Goal: Task Accomplishment & Management: Use online tool/utility

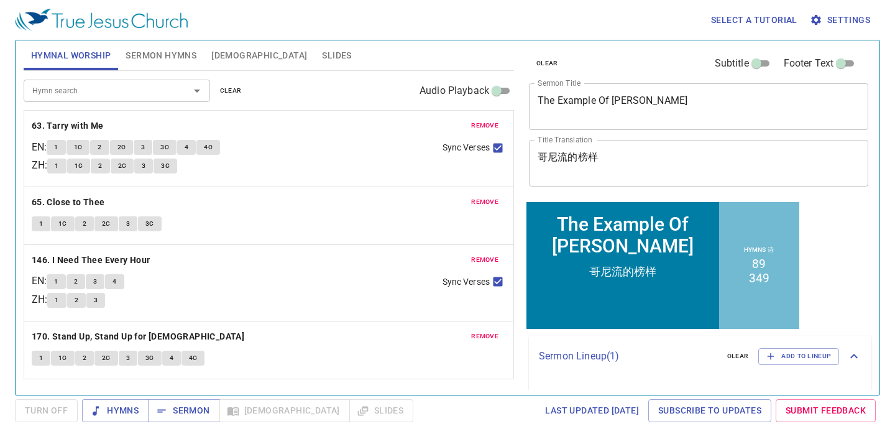
click at [489, 126] on span "remove" at bounding box center [484, 125] width 27 height 11
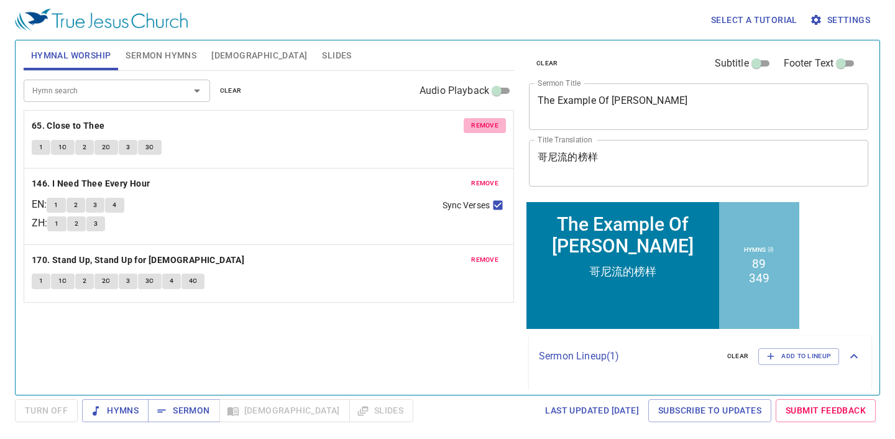
click at [489, 126] on span "remove" at bounding box center [484, 125] width 27 height 11
click at [489, 178] on span "remove" at bounding box center [484, 183] width 27 height 11
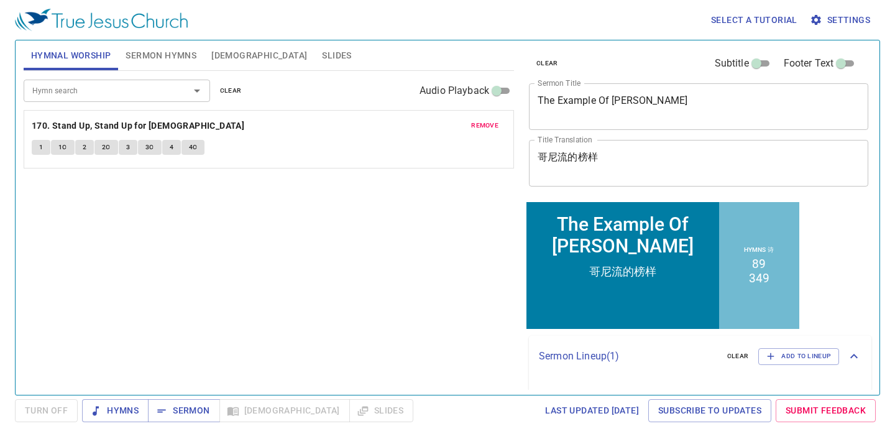
click at [489, 126] on span "remove" at bounding box center [484, 125] width 27 height 11
click at [489, 126] on div "Hymn search Hymn search clear Audio Playback remove 170. Stand Up, Stand Up for…" at bounding box center [269, 227] width 490 height 313
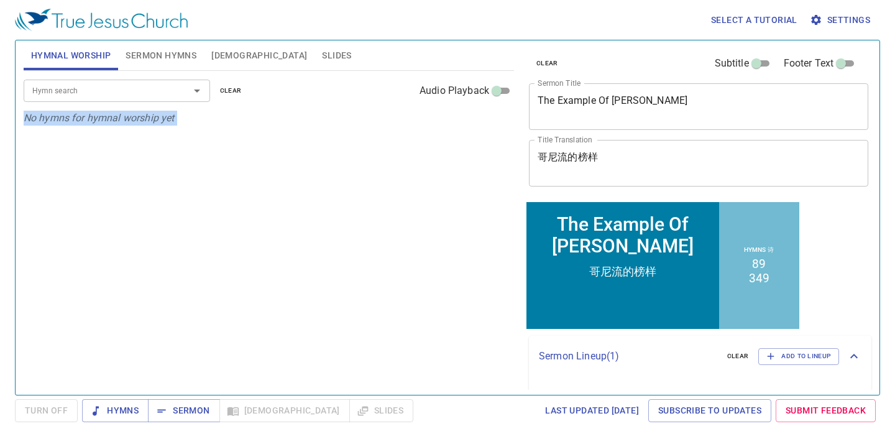
click at [489, 126] on div "Hymn search Hymn search clear Audio Playback No hymns for hymnal worship yet" at bounding box center [269, 227] width 490 height 313
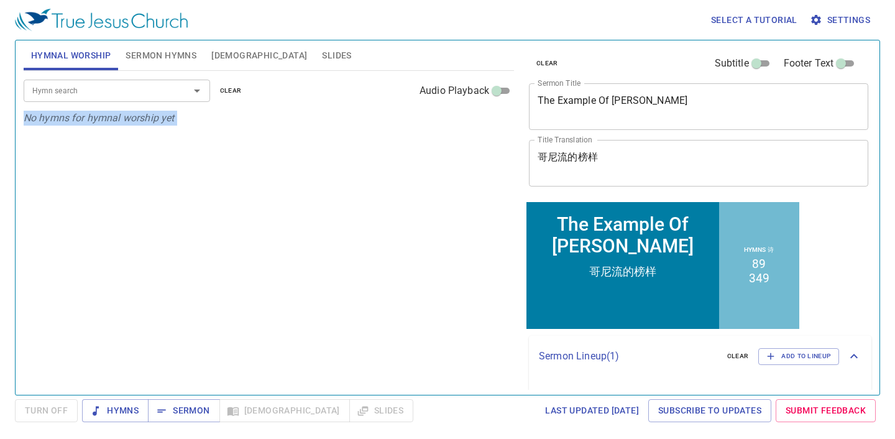
click at [489, 126] on div "Hymn search Hymn search clear Audio Playback No hymns for hymnal worship yet" at bounding box center [269, 227] width 490 height 313
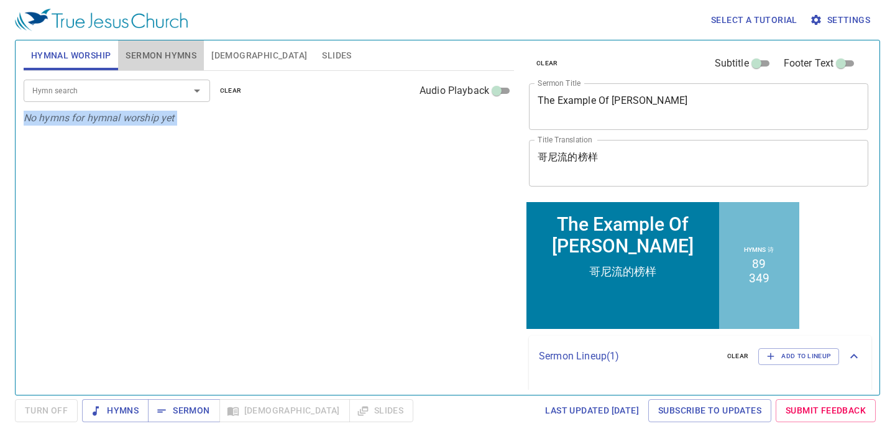
click at [155, 68] on button "Sermon Hymns" at bounding box center [161, 55] width 86 height 30
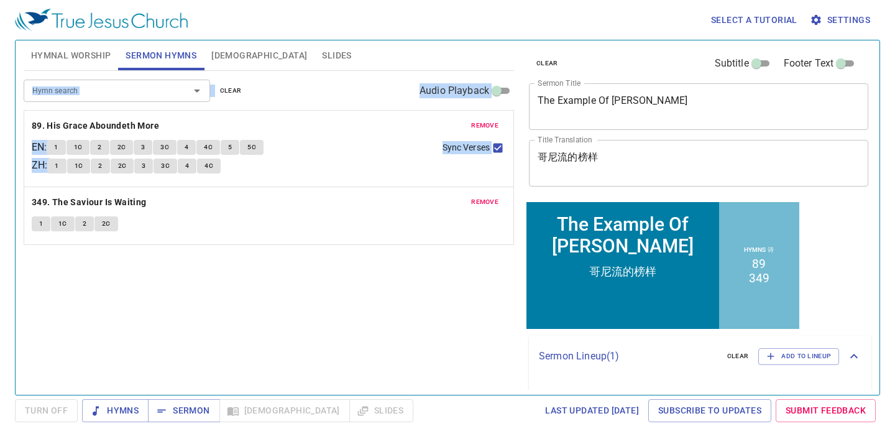
click at [329, 211] on div "remove 349. The Saviour Is Waiting 1 1C 2 2C" at bounding box center [268, 215] width 489 height 57
click at [599, 106] on textarea "The Example Of Cornelius" at bounding box center [699, 106] width 322 height 24
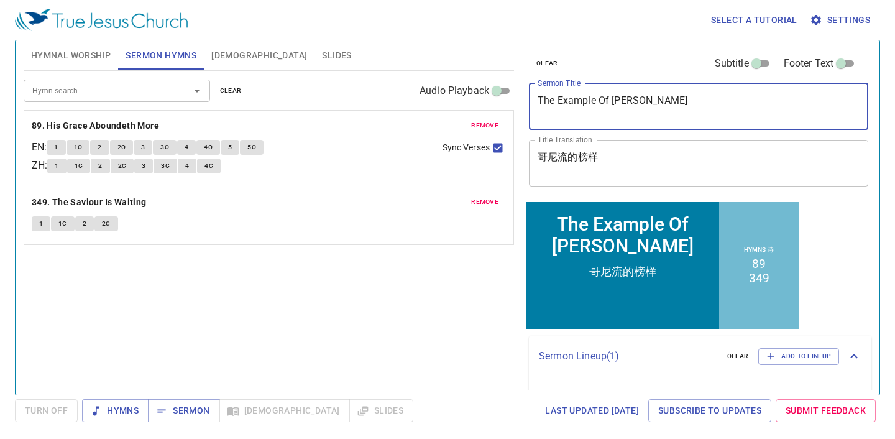
click at [599, 106] on textarea "The Example Of Cornelius" at bounding box center [699, 106] width 322 height 24
paste textarea "Learn How To Forgive"
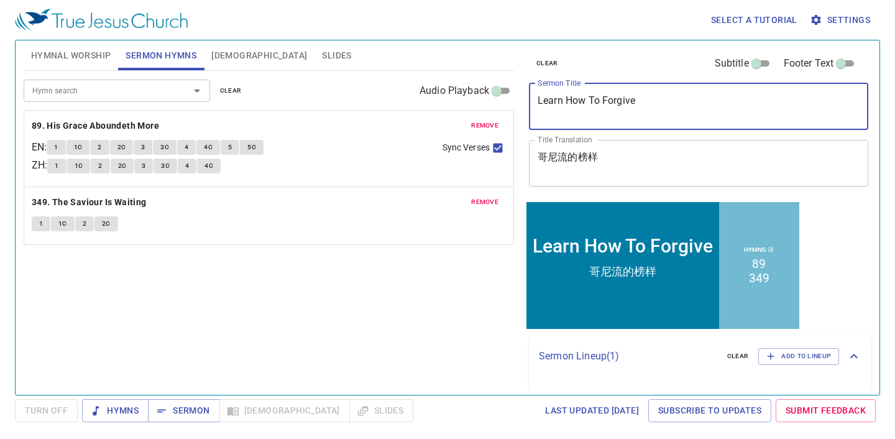
type textarea "Learn How To Forgive"
click at [545, 149] on div "哥尼流的榜样 x Title Translation" at bounding box center [698, 163] width 339 height 47
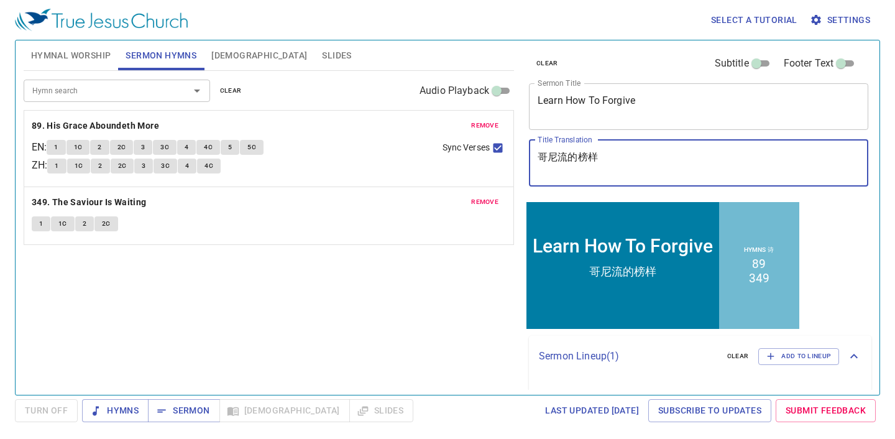
click at [545, 149] on div "哥尼流的榜样 x Title Translation" at bounding box center [698, 163] width 339 height 47
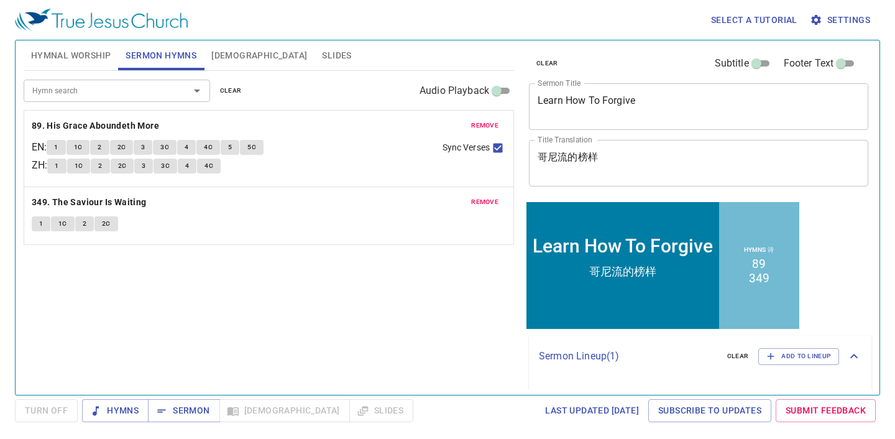
click at [545, 149] on div "哥尼流的榜样 x Title Translation" at bounding box center [698, 163] width 339 height 47
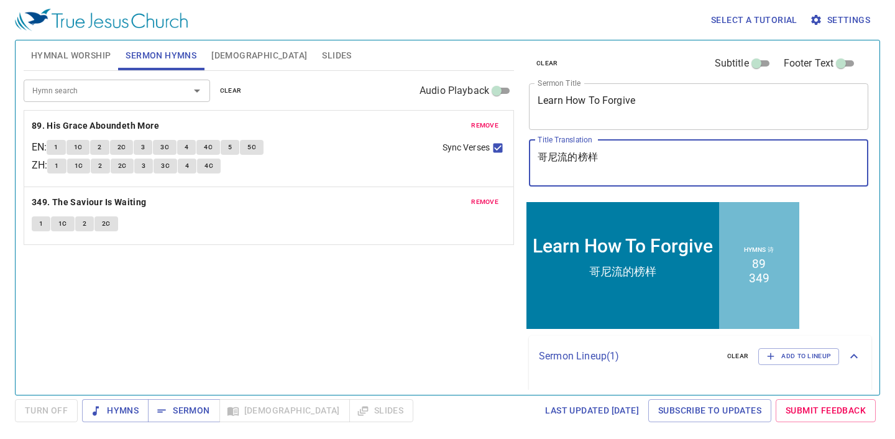
click at [560, 159] on textarea "哥尼流的榜样" at bounding box center [699, 163] width 322 height 24
paste textarea "习如何饶恕"
type textarea "学习如何饶恕"
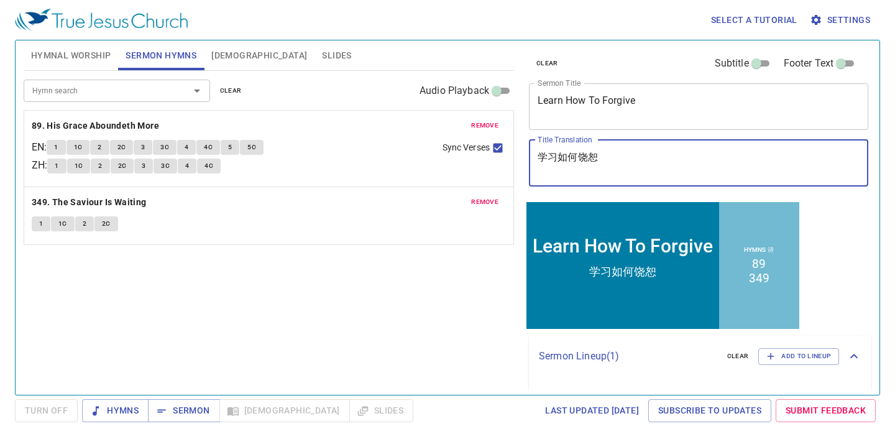
click at [479, 129] on span "remove" at bounding box center [484, 125] width 27 height 11
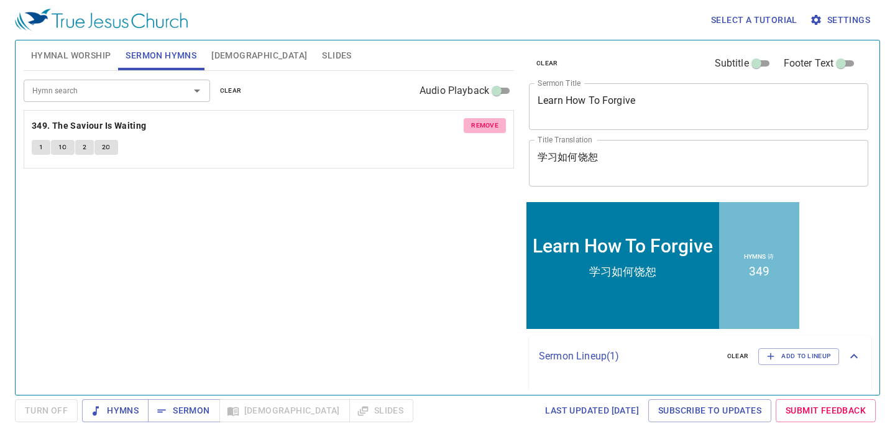
click at [485, 130] on span "remove" at bounding box center [484, 125] width 27 height 11
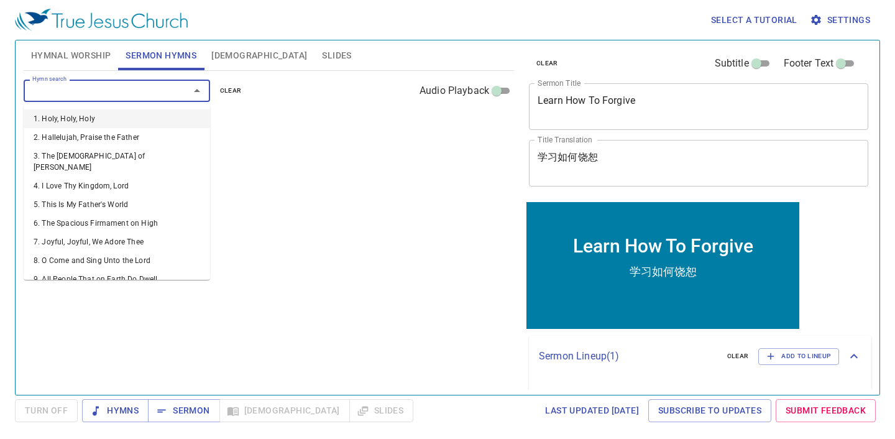
click at [91, 84] on input "Hymn search" at bounding box center [98, 90] width 142 height 14
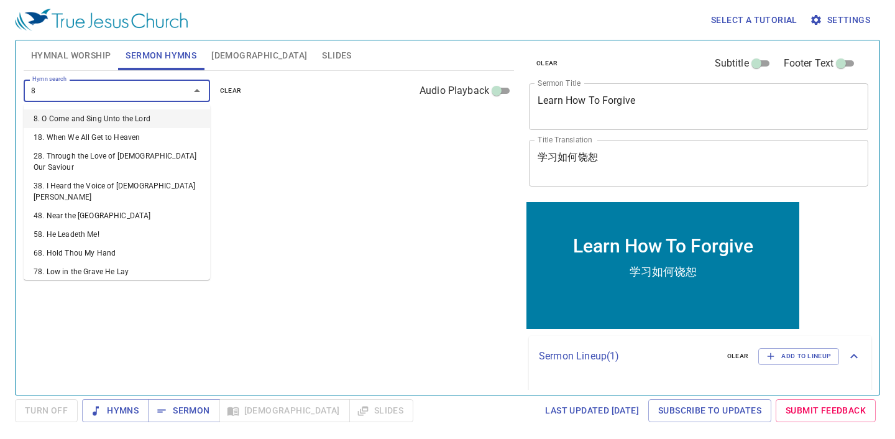
type input "82"
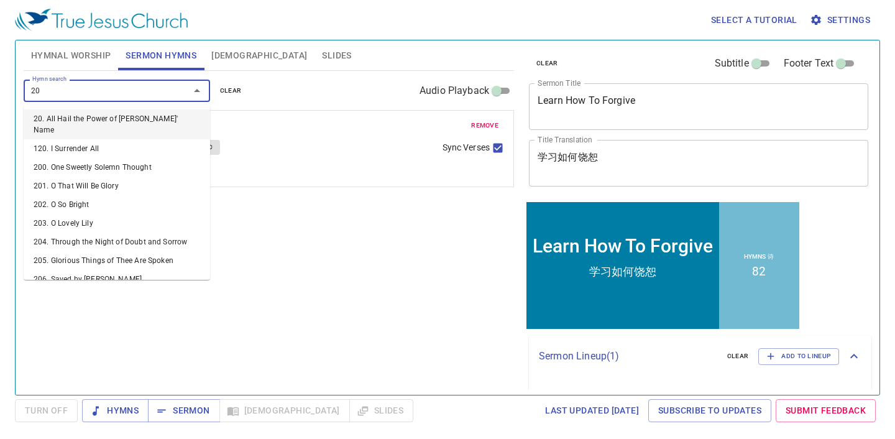
type input "209"
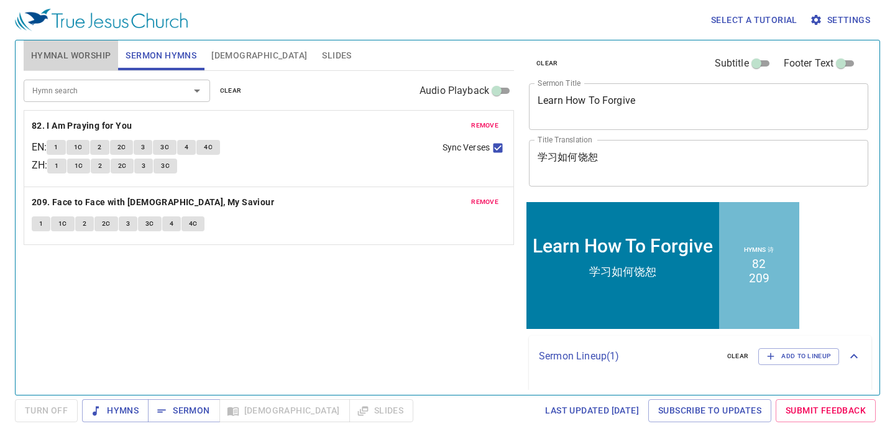
click at [94, 55] on span "Hymnal Worship" at bounding box center [71, 56] width 80 height 16
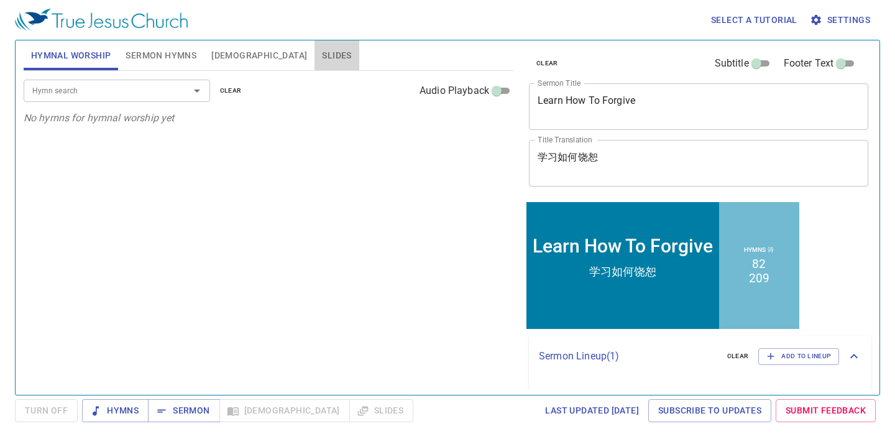
click at [315, 69] on button "Slides" at bounding box center [337, 55] width 44 height 30
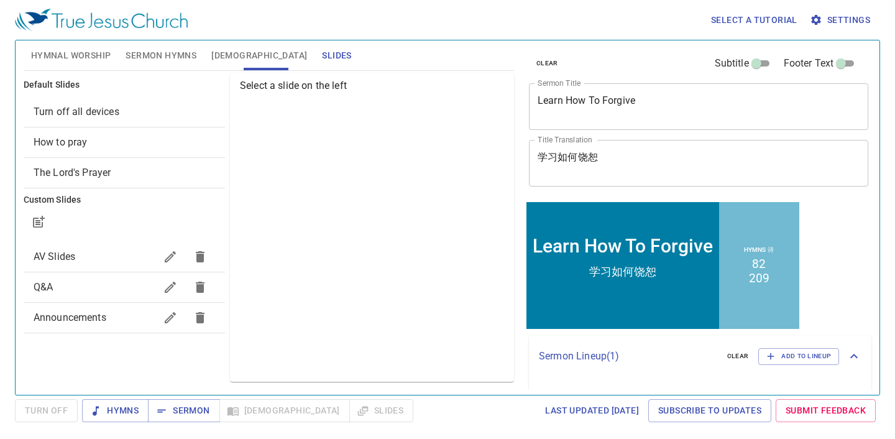
click at [164, 117] on span "Turn off all devices" at bounding box center [125, 111] width 182 height 15
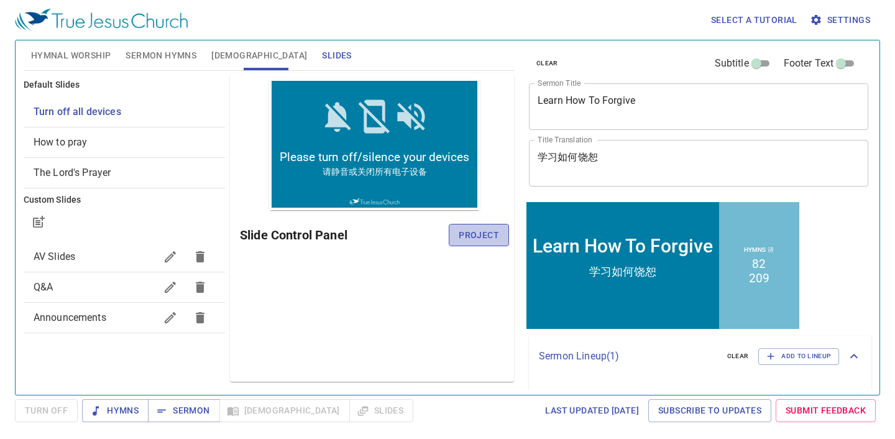
click at [493, 234] on span "Project" at bounding box center [479, 236] width 40 height 16
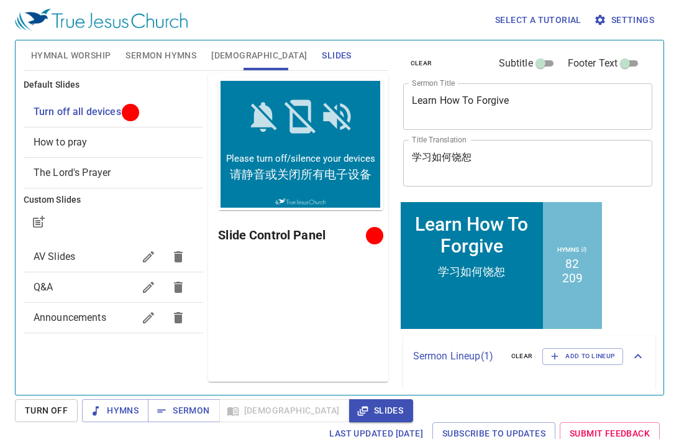
click at [90, 58] on span "Hymnal Worship" at bounding box center [71, 56] width 80 height 16
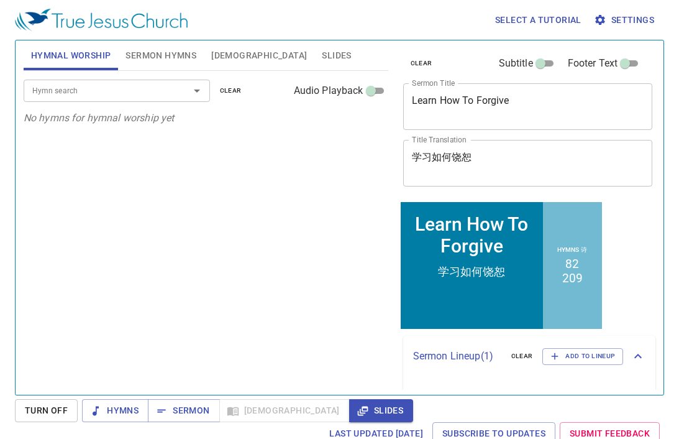
click at [103, 88] on input "Hymn search" at bounding box center [98, 90] width 142 height 14
click at [249, 105] on div "Hymn search Hymn search clear Audio Playback" at bounding box center [206, 91] width 365 height 40
click at [60, 91] on input "Hymn search" at bounding box center [98, 90] width 142 height 14
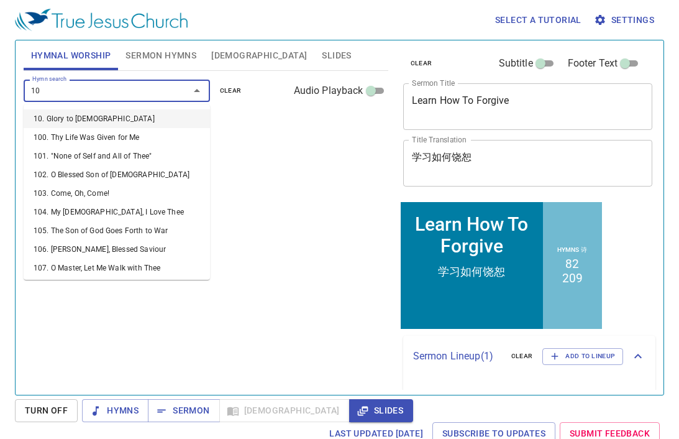
type input "109"
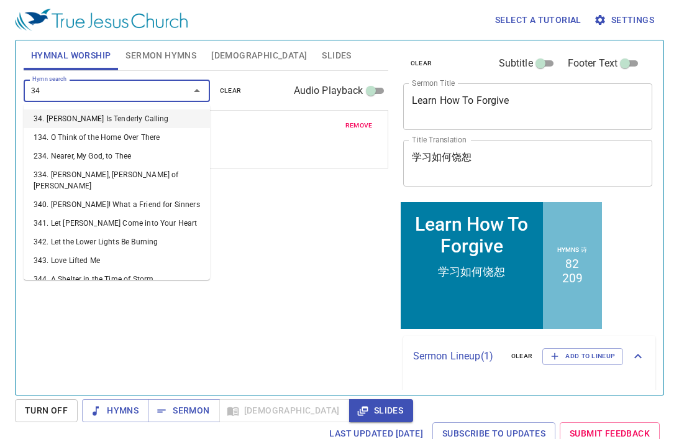
type input "346"
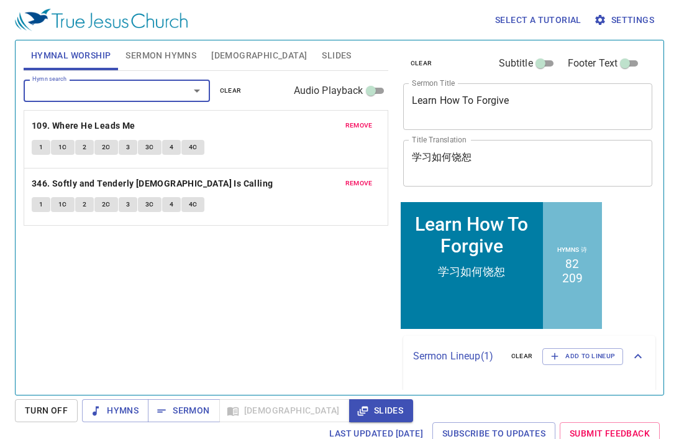
click at [129, 260] on div "Hymn search Hymn search clear Audio Playback remove 109. Where He Leads Me 1 1C…" at bounding box center [206, 227] width 365 height 313
click at [157, 60] on span "Sermon Hymns" at bounding box center [161, 56] width 71 height 16
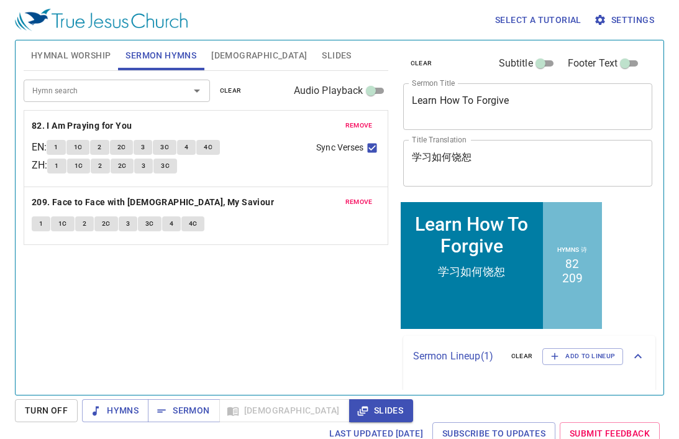
click at [82, 55] on span "Hymnal Worship" at bounding box center [71, 56] width 80 height 16
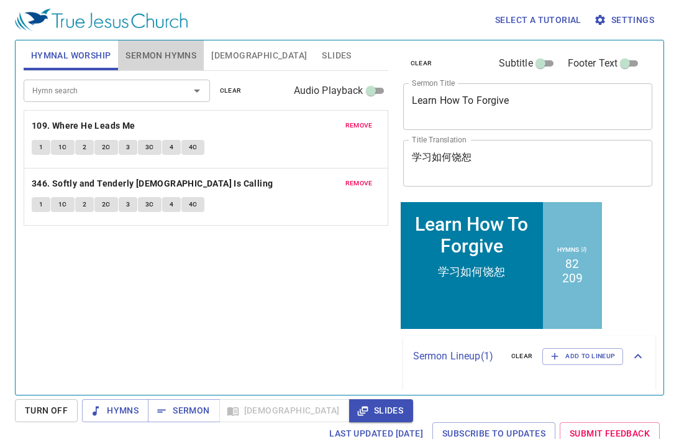
click at [132, 48] on span "Sermon Hymns" at bounding box center [161, 56] width 71 height 16
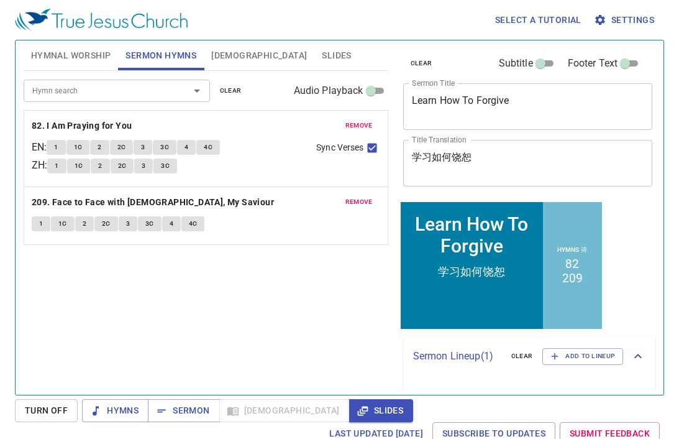
click at [315, 46] on button "Slides" at bounding box center [337, 55] width 44 height 30
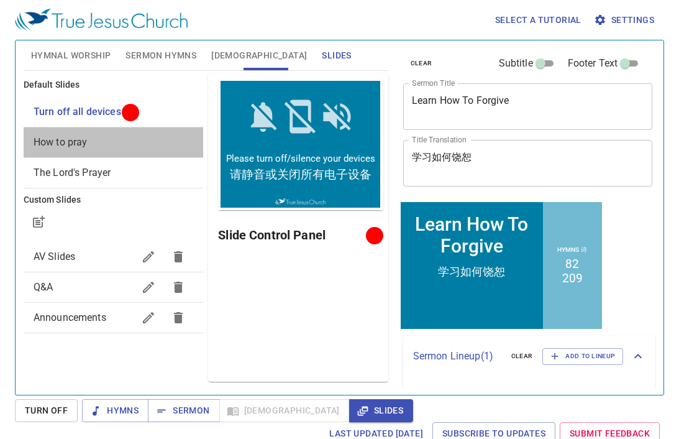
click at [83, 131] on div "How to pray" at bounding box center [114, 142] width 180 height 30
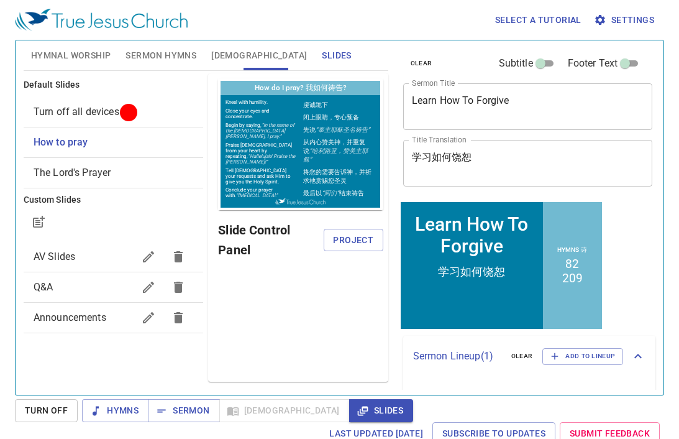
drag, startPoint x: 347, startPoint y: 231, endPoint x: 370, endPoint y: 334, distance: 105.6
click at [369, 334] on div "Preview Only Slide Control Panel Project" at bounding box center [298, 227] width 180 height 308
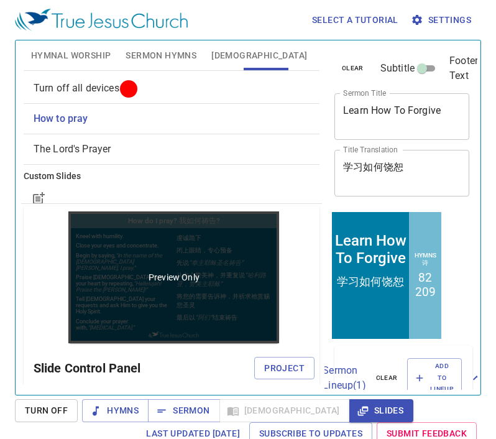
scroll to position [35, 0]
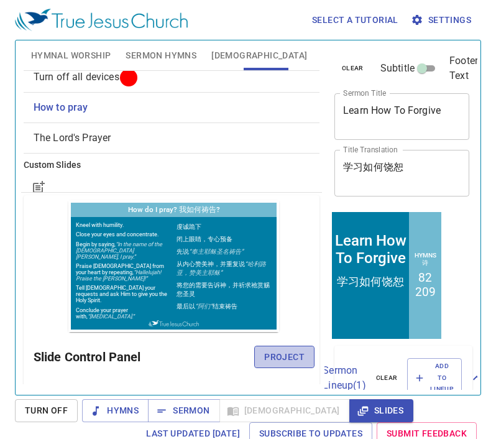
click at [284, 347] on button "Project" at bounding box center [284, 357] width 60 height 23
click at [98, 55] on span "Hymnal Worship" at bounding box center [71, 56] width 80 height 16
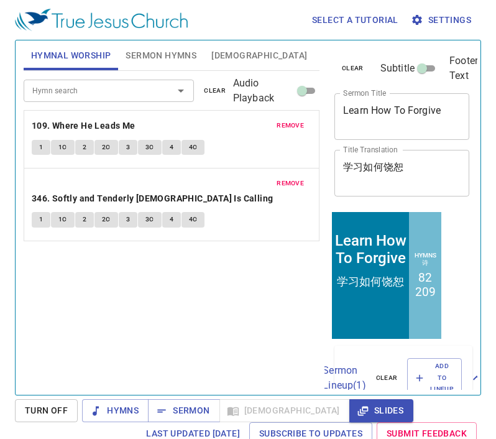
drag, startPoint x: 322, startPoint y: 280, endPoint x: 306, endPoint y: 285, distance: 16.1
click at [304, 287] on div "Hymnal Worship Sermon Hymns Bible Slides Hymn search Hymn search clear Audio Pl…" at bounding box center [172, 212] width 306 height 354
click at [132, 406] on span "Hymns" at bounding box center [115, 411] width 47 height 16
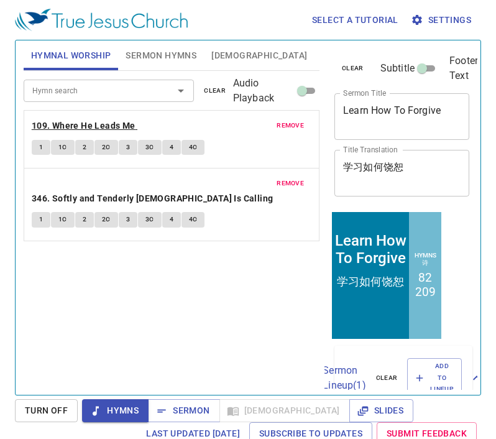
click at [86, 120] on b "109. Where He Leads Me" at bounding box center [84, 126] width 104 height 16
click at [40, 148] on span "1" at bounding box center [41, 147] width 4 height 11
click at [62, 144] on span "1C" at bounding box center [62, 147] width 9 height 11
click at [85, 147] on span "2" at bounding box center [85, 147] width 4 height 11
click at [108, 144] on span "2C" at bounding box center [106, 147] width 9 height 11
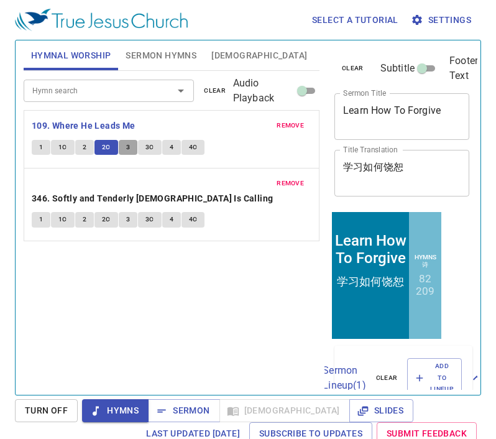
click at [129, 142] on span "3" at bounding box center [128, 147] width 4 height 11
click at [149, 140] on button "3C" at bounding box center [150, 147] width 24 height 15
click at [172, 143] on span "4" at bounding box center [172, 147] width 4 height 11
click at [190, 144] on span "4C" at bounding box center [193, 147] width 9 height 11
click at [39, 191] on b "346. Softly and Tenderly [DEMOGRAPHIC_DATA] Is Calling" at bounding box center [153, 199] width 242 height 16
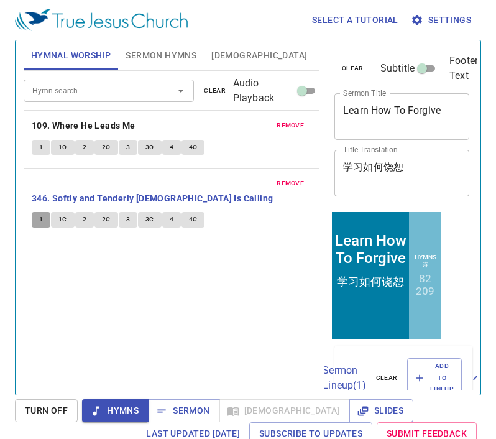
click at [37, 212] on button "1" at bounding box center [41, 219] width 19 height 15
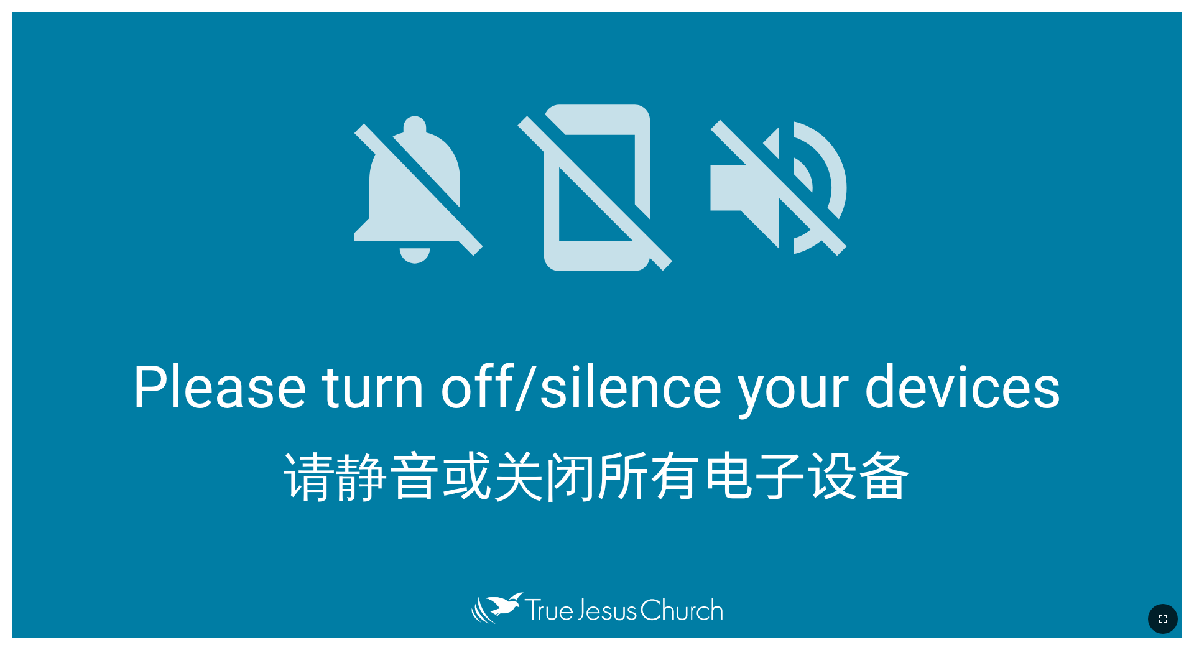
click at [497, 397] on icon "button" at bounding box center [1162, 618] width 15 height 15
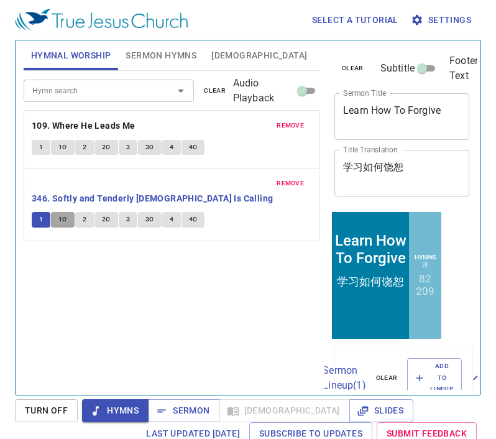
click at [60, 214] on span "1C" at bounding box center [62, 219] width 9 height 11
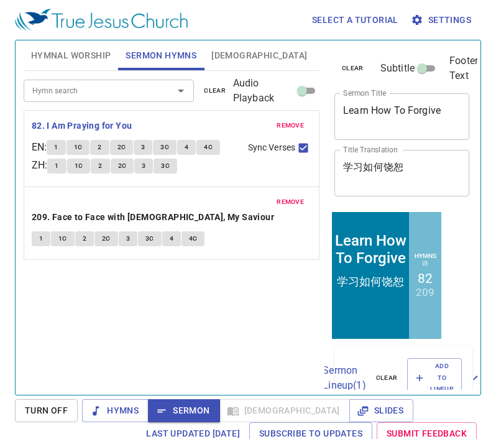
click at [58, 146] on span "1" at bounding box center [56, 147] width 4 height 11
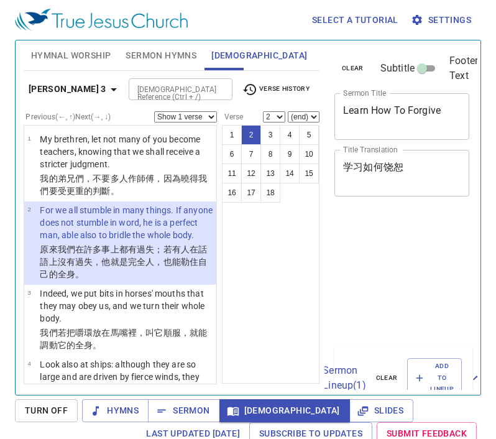
select select "2"
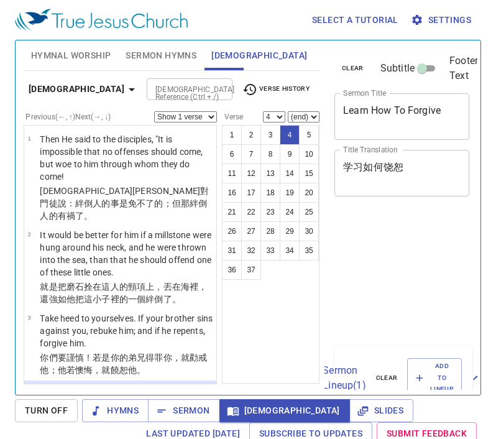
select select "4"
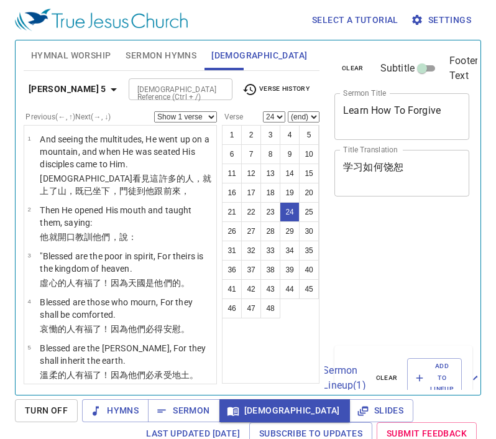
select select "24"
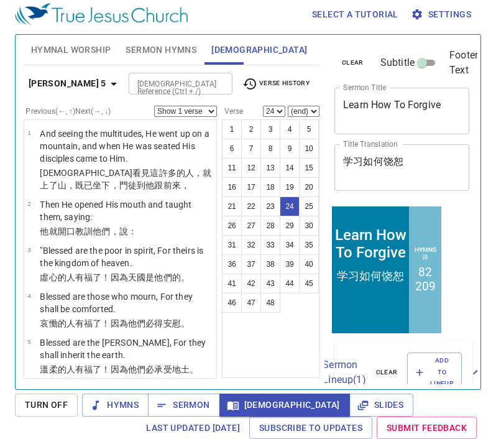
scroll to position [1496, 0]
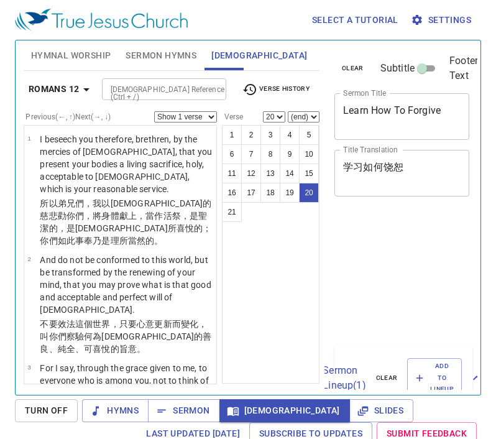
select select "20"
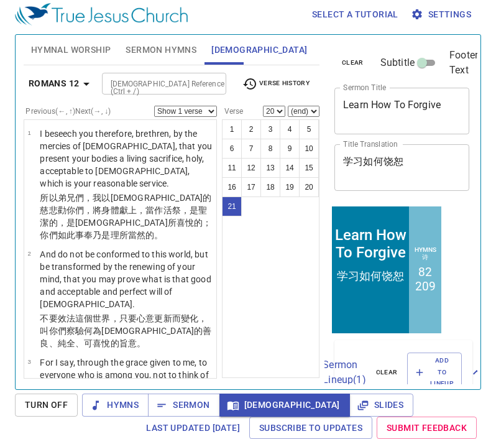
select select "21"
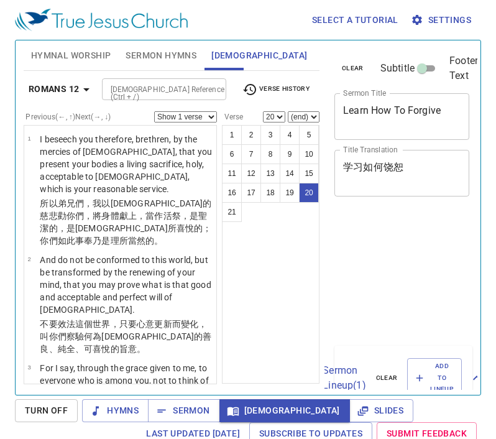
select select "20"
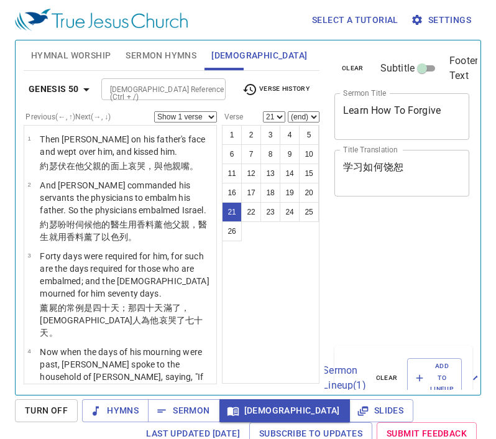
select select "21"
select select "19"
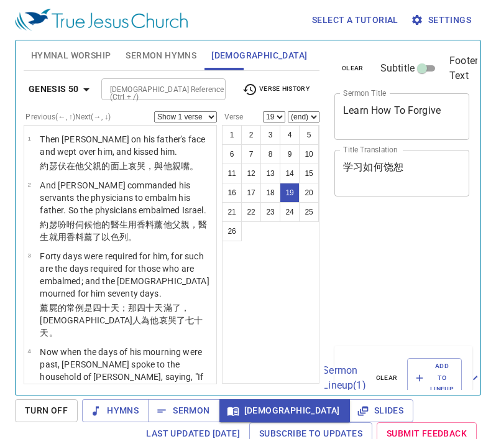
scroll to position [6, 0]
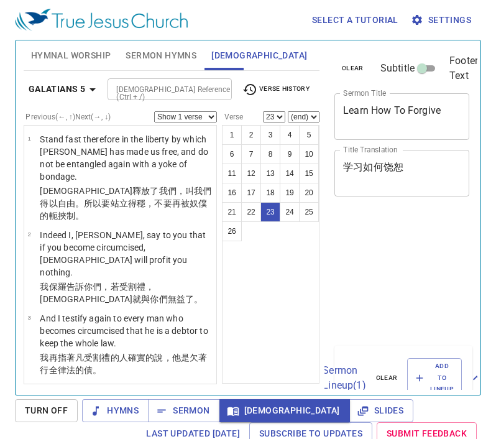
select select "23"
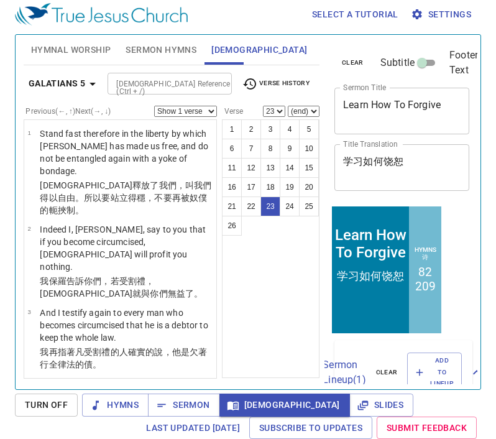
scroll to position [1363, 0]
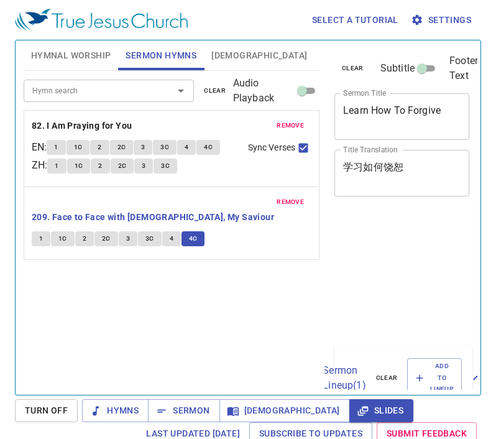
scroll to position [6, 0]
